Goal: Find specific page/section: Find specific page/section

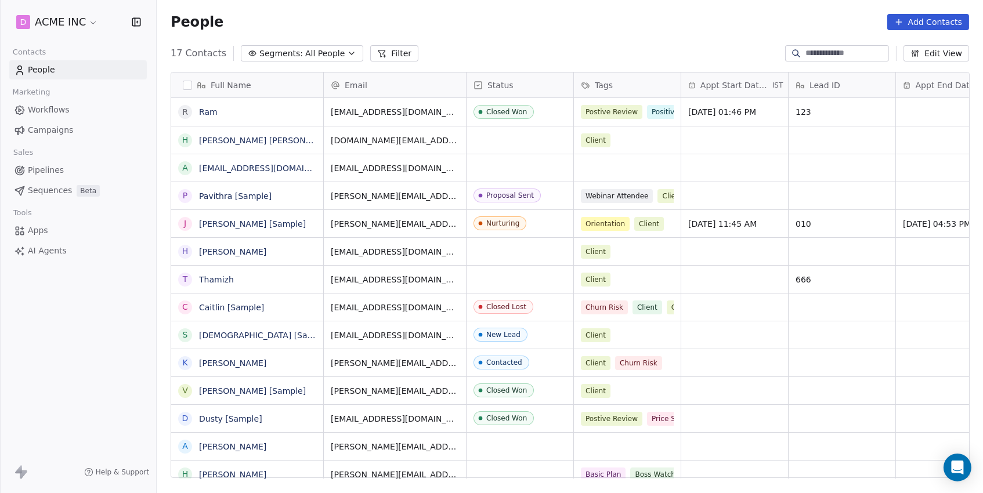
scroll to position [434, 825]
click at [384, 56] on button "Filter" at bounding box center [394, 53] width 48 height 16
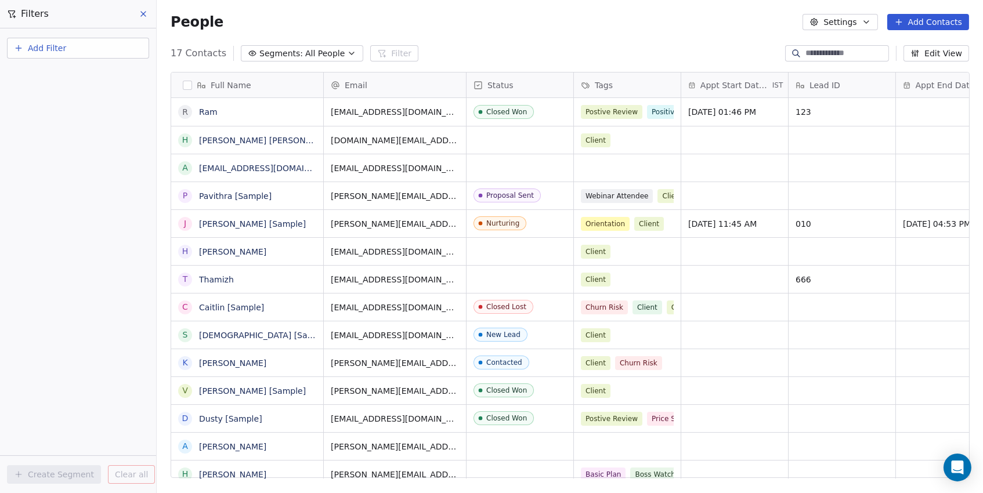
click at [49, 55] on button "Add Filter" at bounding box center [78, 48] width 142 height 21
click at [60, 69] on span "Contact properties" at bounding box center [56, 75] width 75 height 12
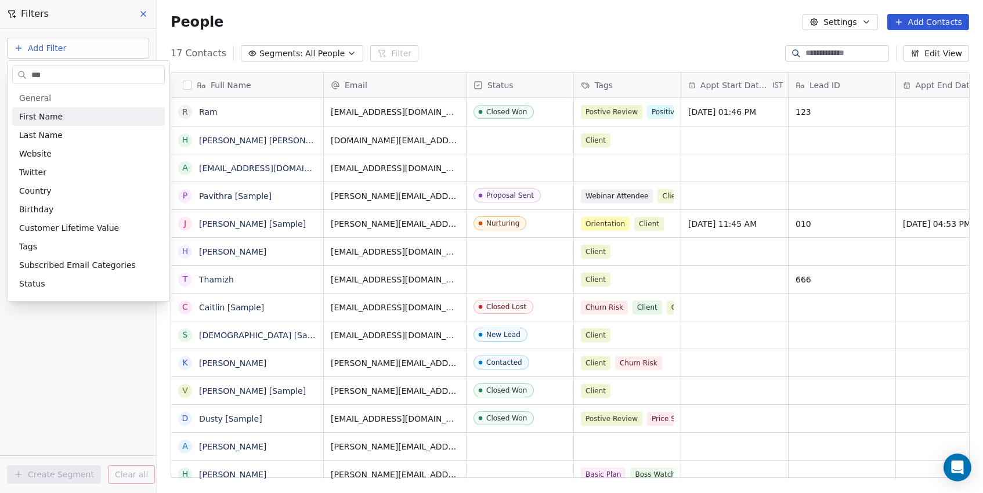
type input "****"
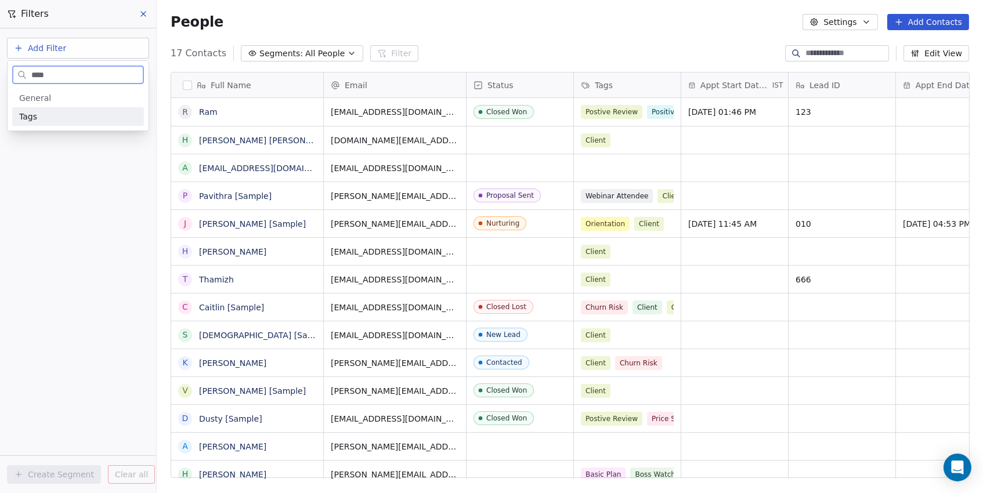
click at [67, 114] on div "Tags" at bounding box center [78, 117] width 118 height 12
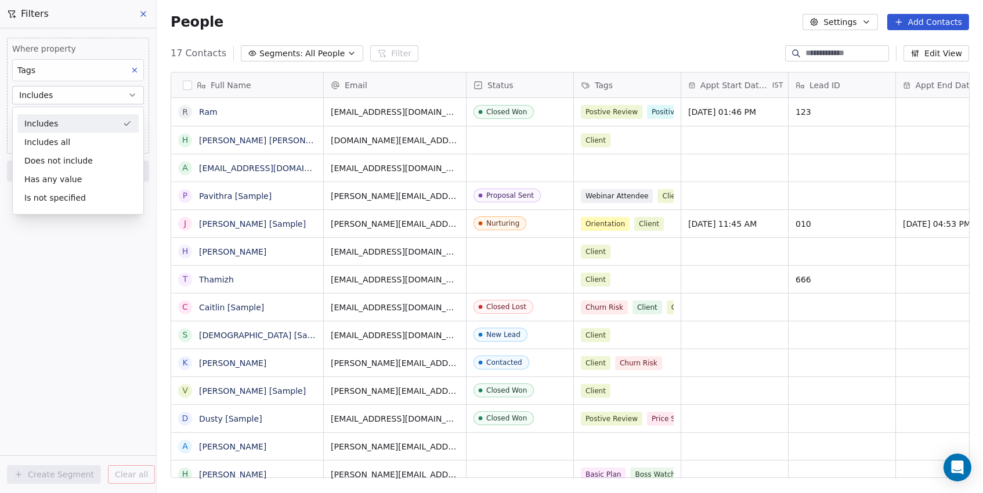
click at [44, 127] on div "Includes" at bounding box center [77, 123] width 121 height 19
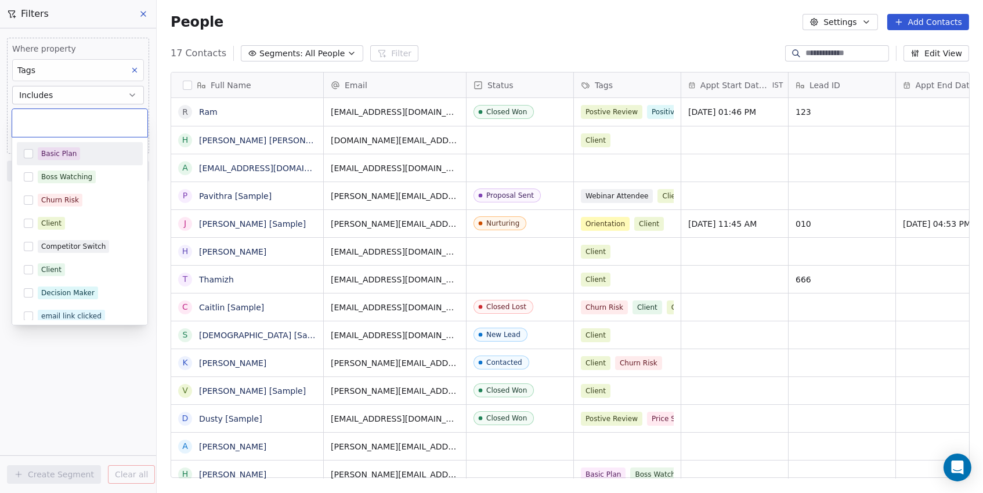
click at [74, 113] on body "D ACME INC Contacts People Marketing Workflows Campaigns Sales Pipelines Sequen…" at bounding box center [491, 246] width 983 height 493
click at [71, 117] on input "text" at bounding box center [79, 123] width 121 height 13
click at [28, 157] on button "Suggestions" at bounding box center [28, 153] width 9 height 9
click at [9, 186] on html "D ACME INC Contacts People Marketing Workflows Campaigns Sales Pipelines Sequen…" at bounding box center [491, 246] width 983 height 493
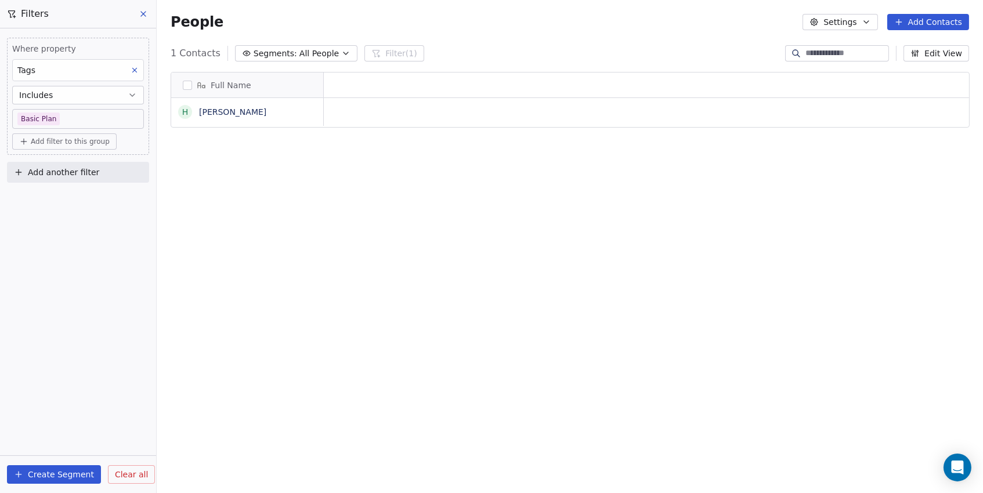
scroll to position [1, 1]
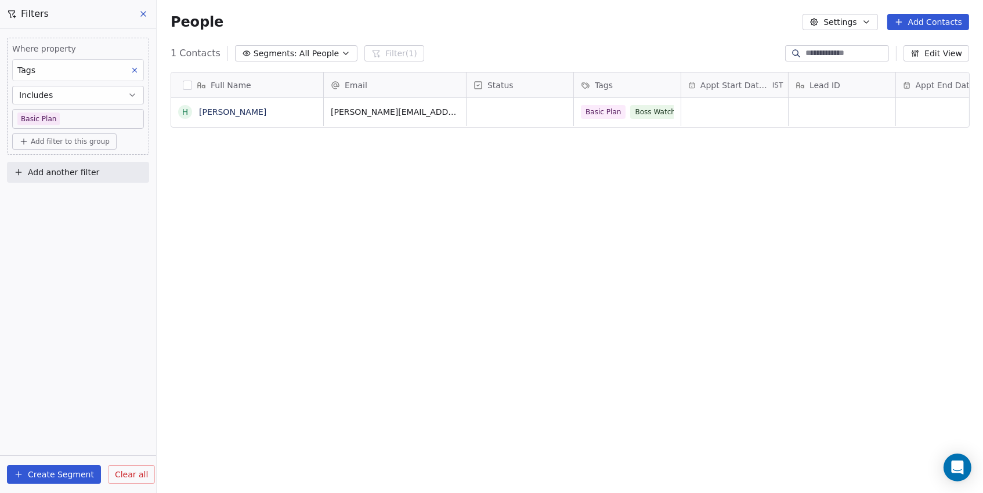
click at [61, 141] on span "Add filter to this group" at bounding box center [70, 141] width 79 height 9
click at [59, 168] on span "Contact properties" at bounding box center [61, 166] width 75 height 12
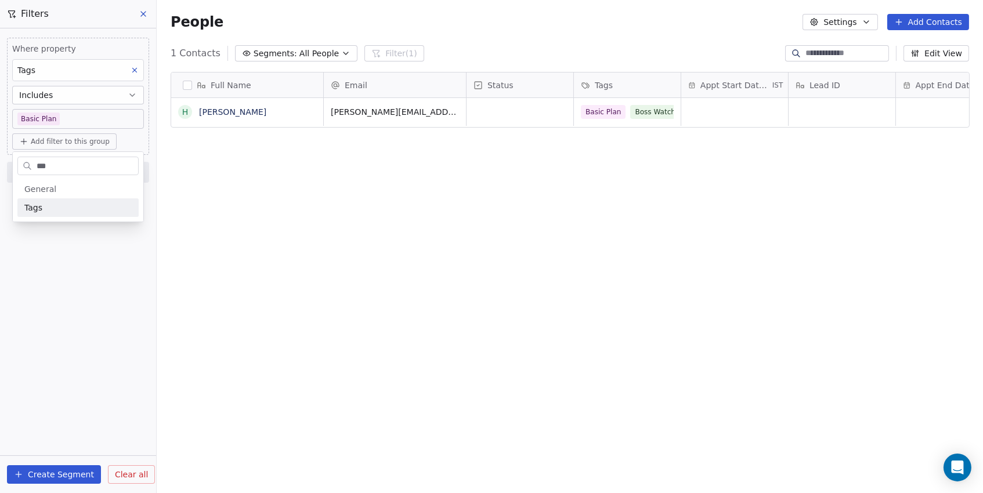
type input "****"
click at [45, 207] on div "Tags" at bounding box center [77, 208] width 107 height 12
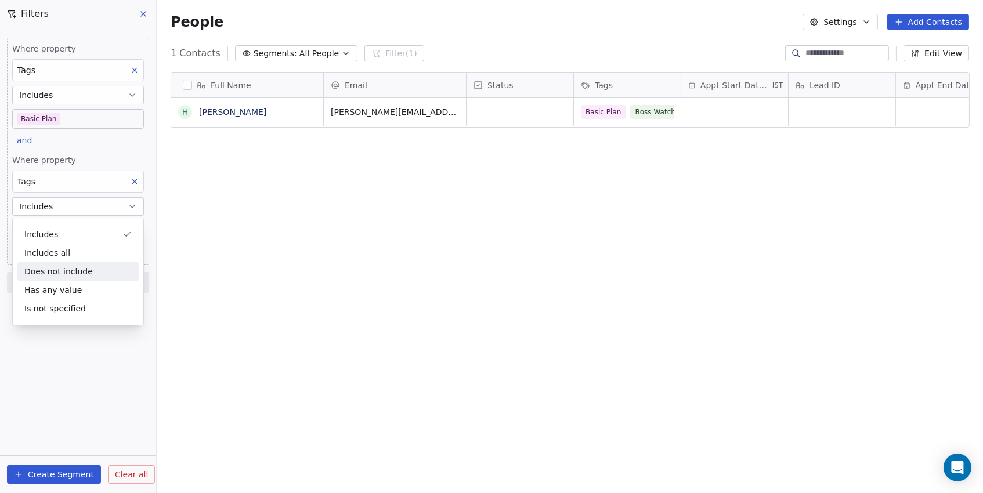
click at [51, 265] on div "Does not include" at bounding box center [77, 271] width 121 height 19
